Goal: Use online tool/utility

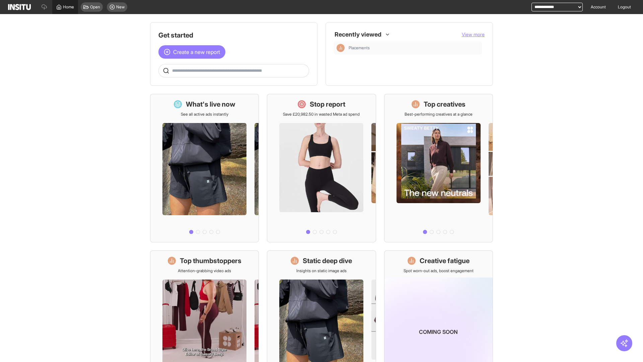
click at [65, 7] on span "Home" at bounding box center [68, 6] width 11 height 5
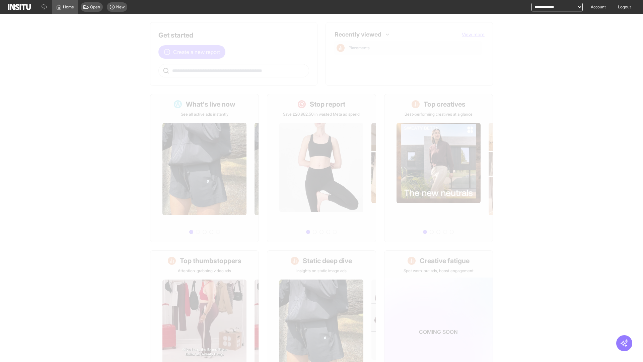
click at [194, 52] on span "Create a new report" at bounding box center [196, 52] width 47 height 8
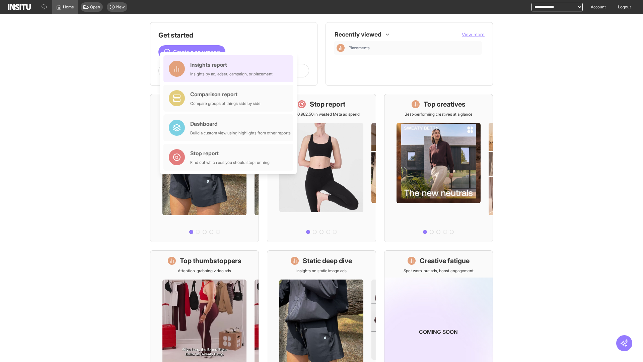
click at [230, 69] on div "Insights report Insights by ad, adset, campaign, or placement" at bounding box center [231, 69] width 82 height 16
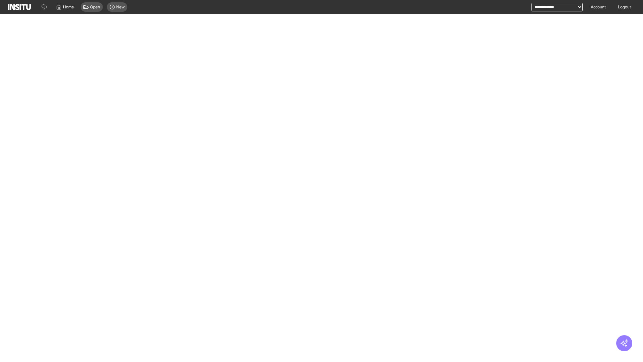
select select "**"
